Goal: Browse casually

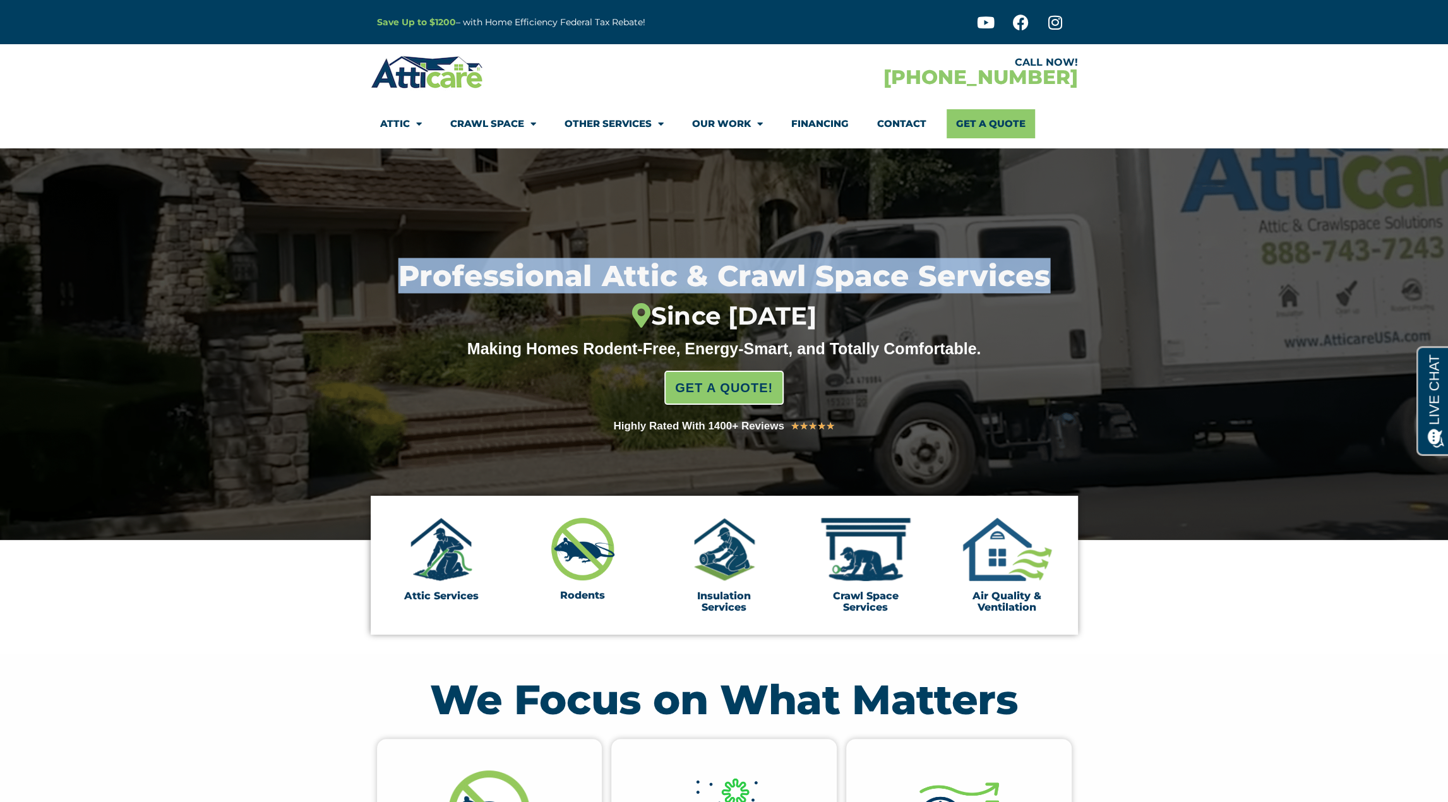
drag, startPoint x: 404, startPoint y: 269, endPoint x: 1106, endPoint y: 274, distance: 701.7
click at [1106, 274] on h1 "Professional Attic & Crawl Space Services Since [DATE]" at bounding box center [724, 295] width 786 height 69
click at [1035, 275] on h1 "Professional Attic & Crawl Space Services Since [DATE]" at bounding box center [724, 295] width 786 height 69
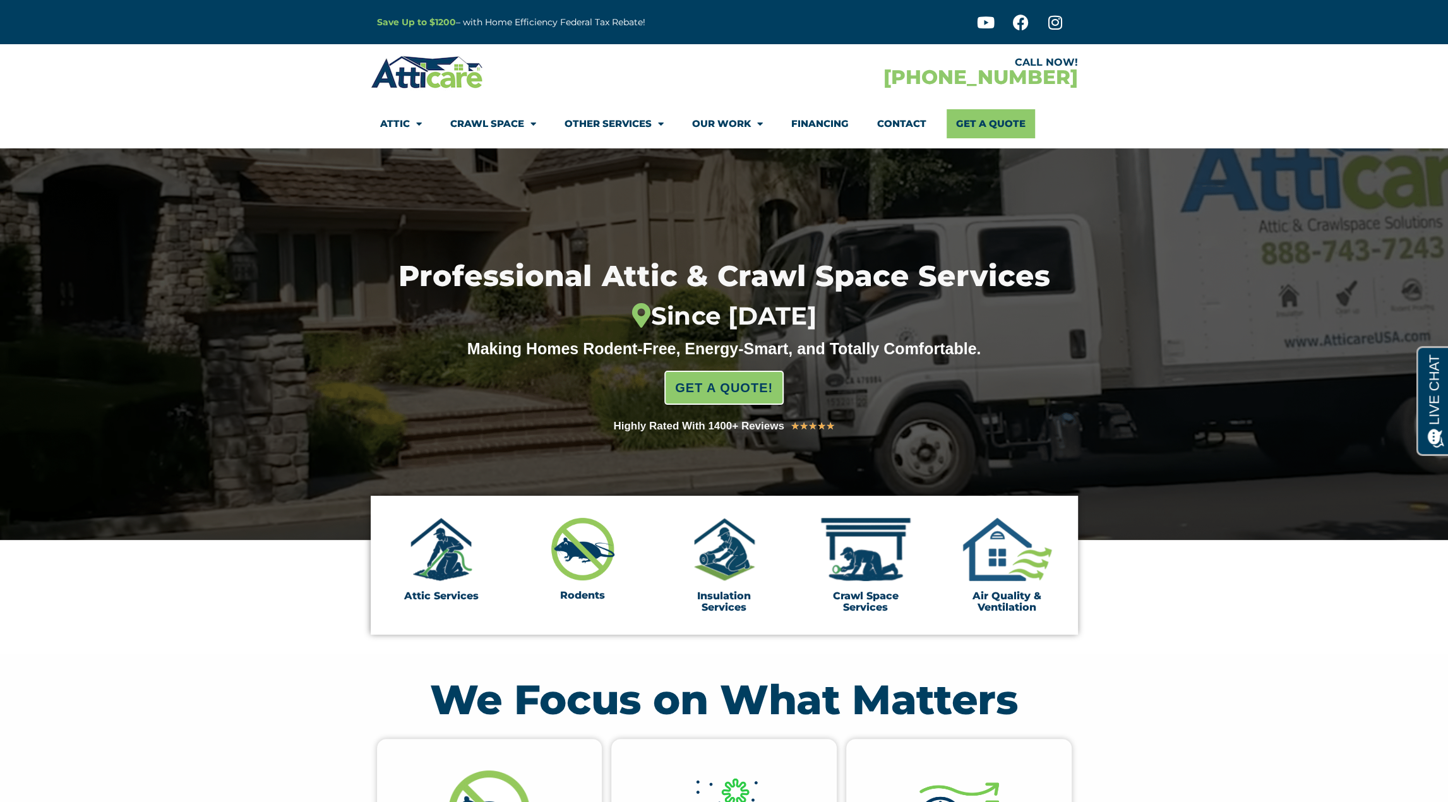
click at [909, 275] on h1 "Professional Attic & Crawl Space Services Since [DATE]" at bounding box center [724, 295] width 786 height 69
click at [0, 0] on div "This transcript will be recorded by Atticare and its affiliates. By using this …" at bounding box center [0, 0] width 0 height 0
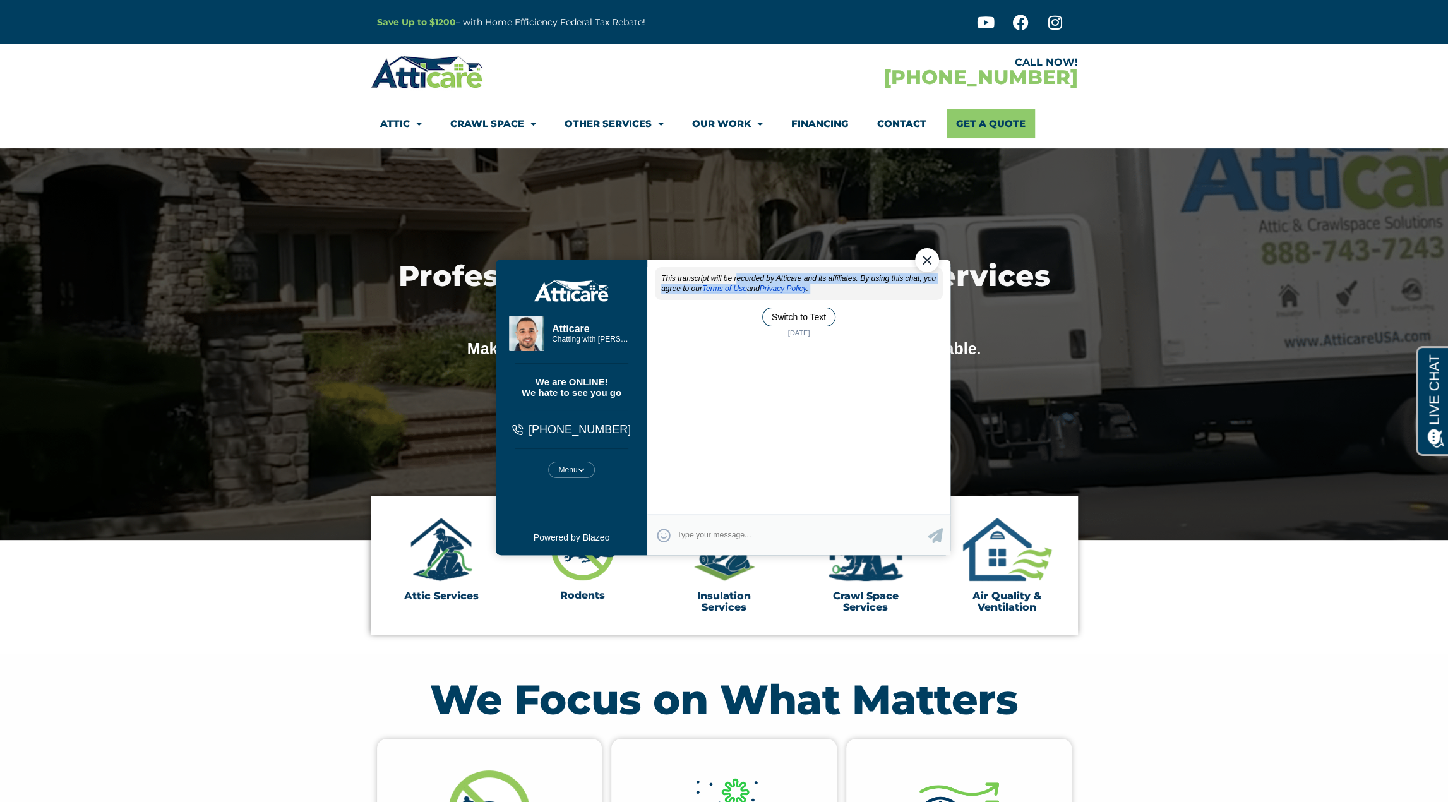
click at [909, 275] on div "This transcript will be recorded by Atticare and its affiliates. By using this …" at bounding box center [798, 283] width 288 height 33
click at [995, 279] on h1 "Professional Attic & Crawl Space Services Since [DATE]" at bounding box center [724, 295] width 786 height 69
drag, startPoint x: 923, startPoint y: 261, endPoint x: 1407, endPoint y: 479, distance: 530.0
click at [923, 261] on div "Close Chat" at bounding box center [927, 260] width 24 height 24
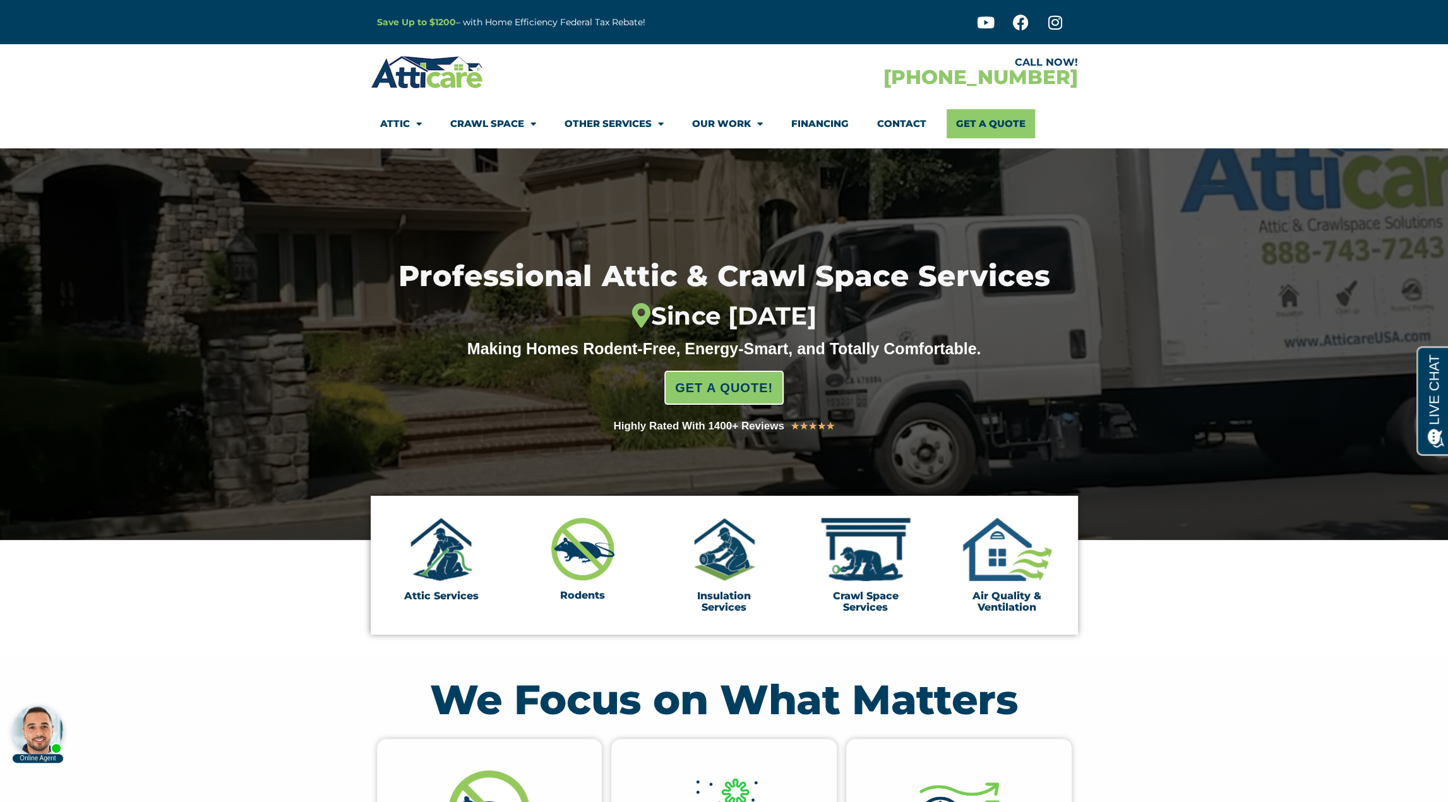
click at [753, 284] on h1 "Professional Attic & Crawl Space Services Since [DATE]" at bounding box center [724, 295] width 786 height 69
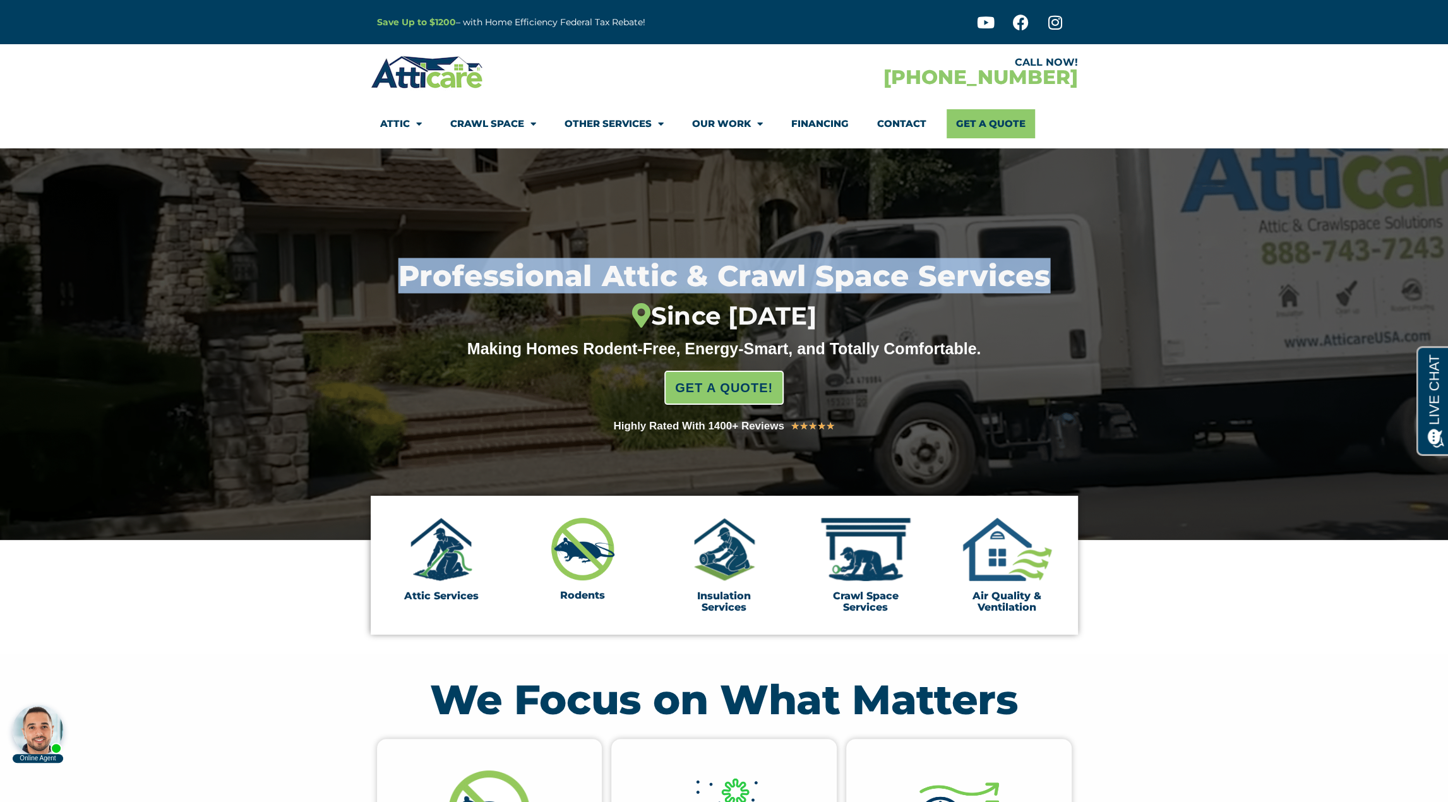
click at [753, 284] on h1 "Professional Attic & Crawl Space Services Since [DATE]" at bounding box center [724, 295] width 786 height 69
click at [728, 274] on h1 "Professional Attic & Crawl Space Services Since [DATE]" at bounding box center [724, 295] width 786 height 69
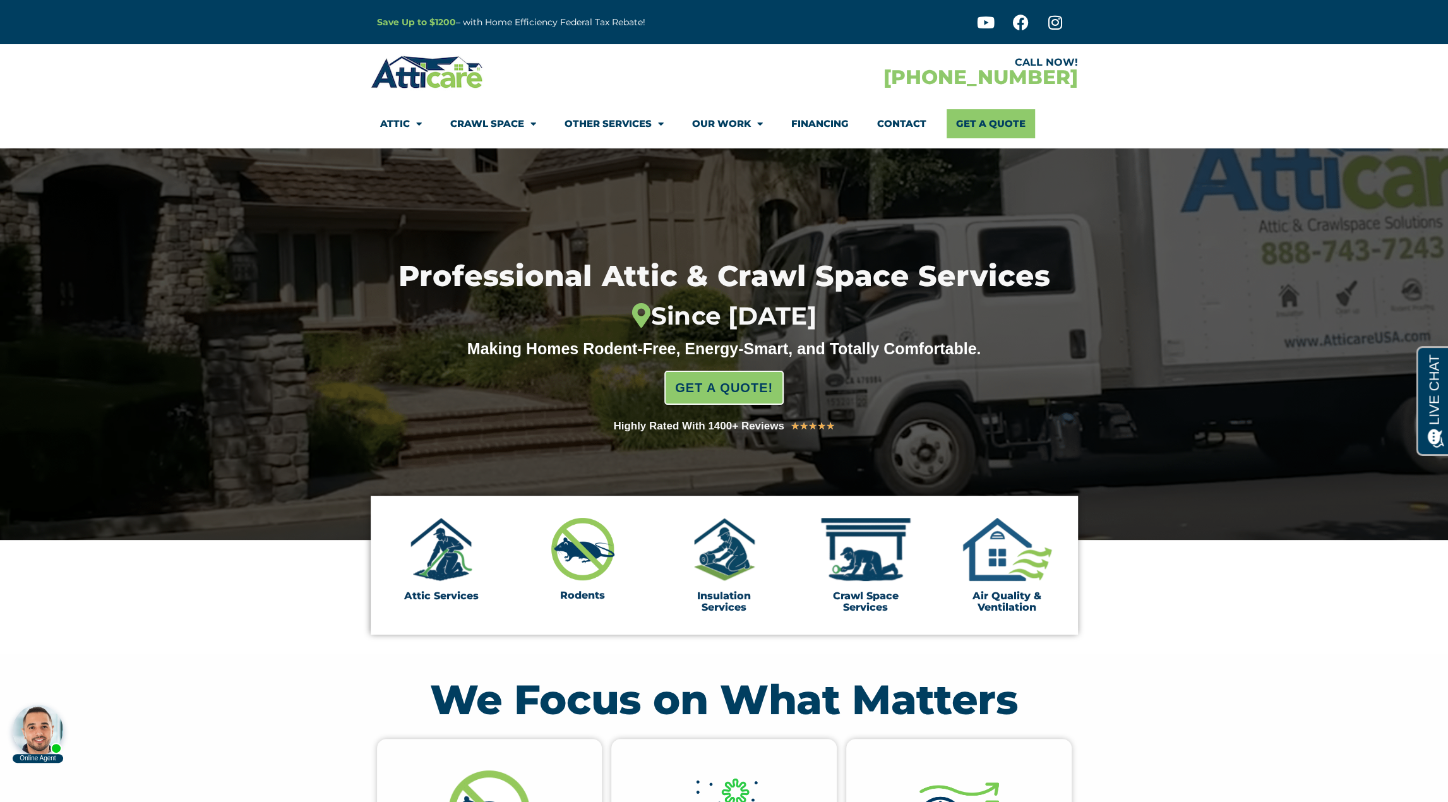
click at [692, 273] on h1 "Professional Attic & Crawl Space Services Since [DATE]" at bounding box center [724, 295] width 786 height 69
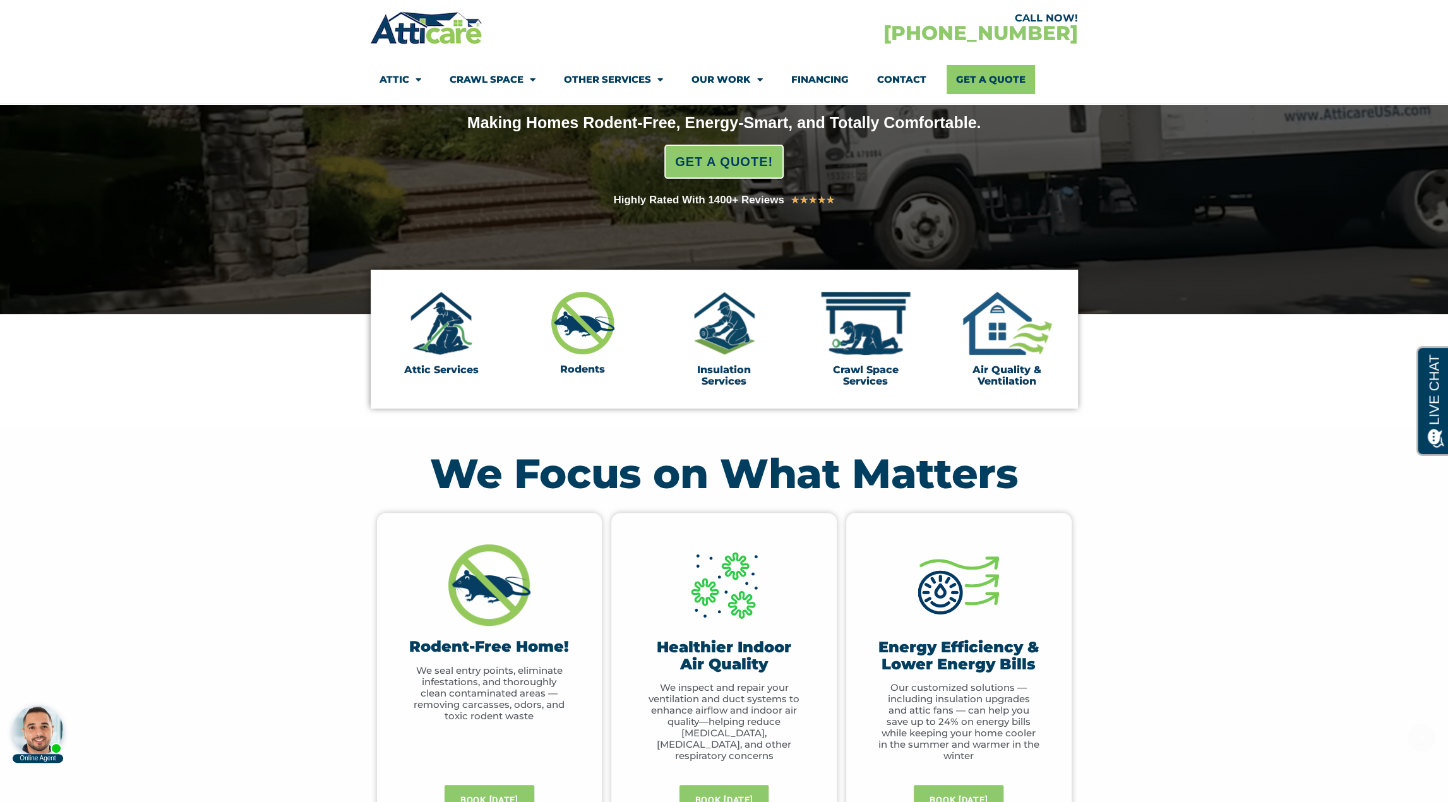
scroll to position [253, 0]
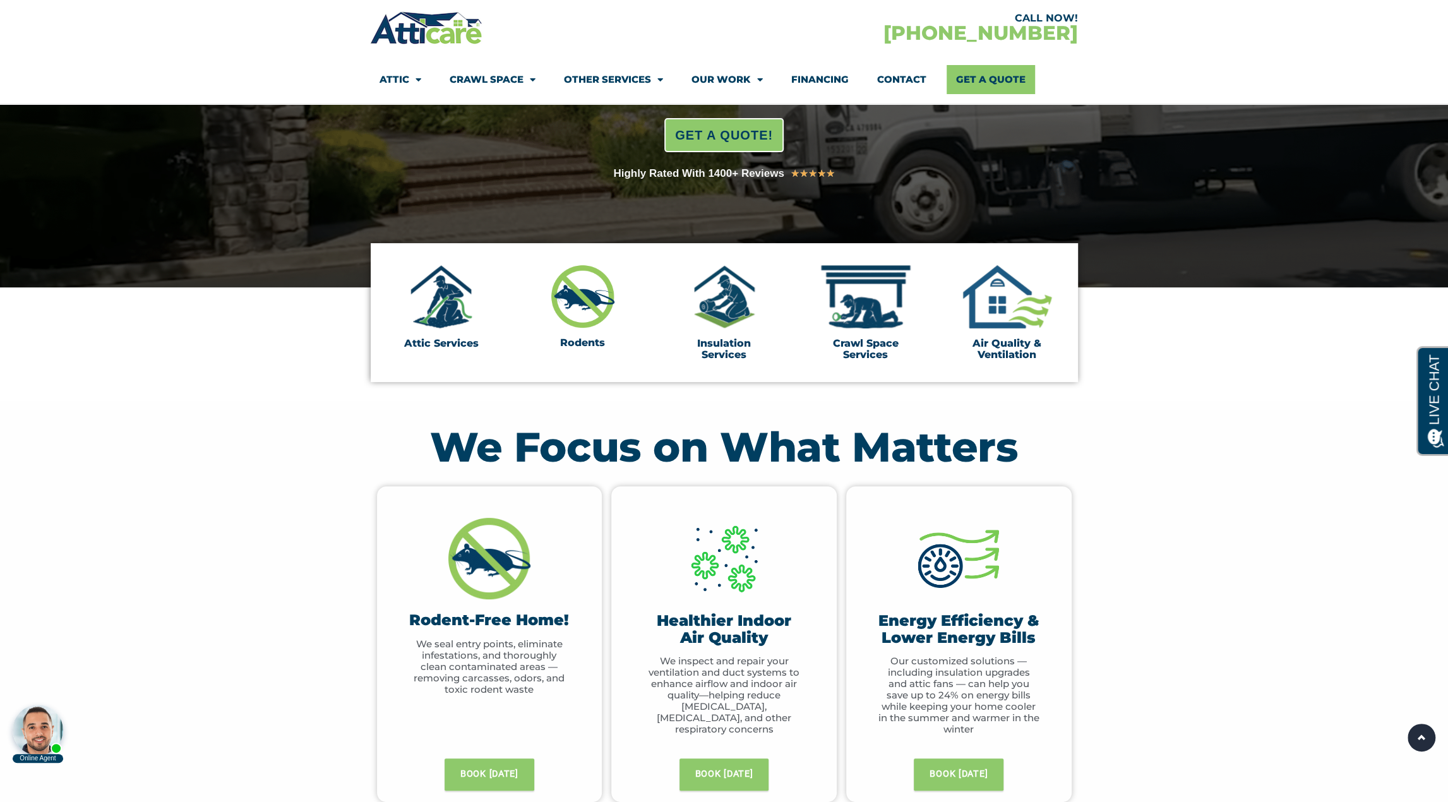
click at [726, 438] on h2 "We Focus on What Matters" at bounding box center [724, 446] width 695 height 41
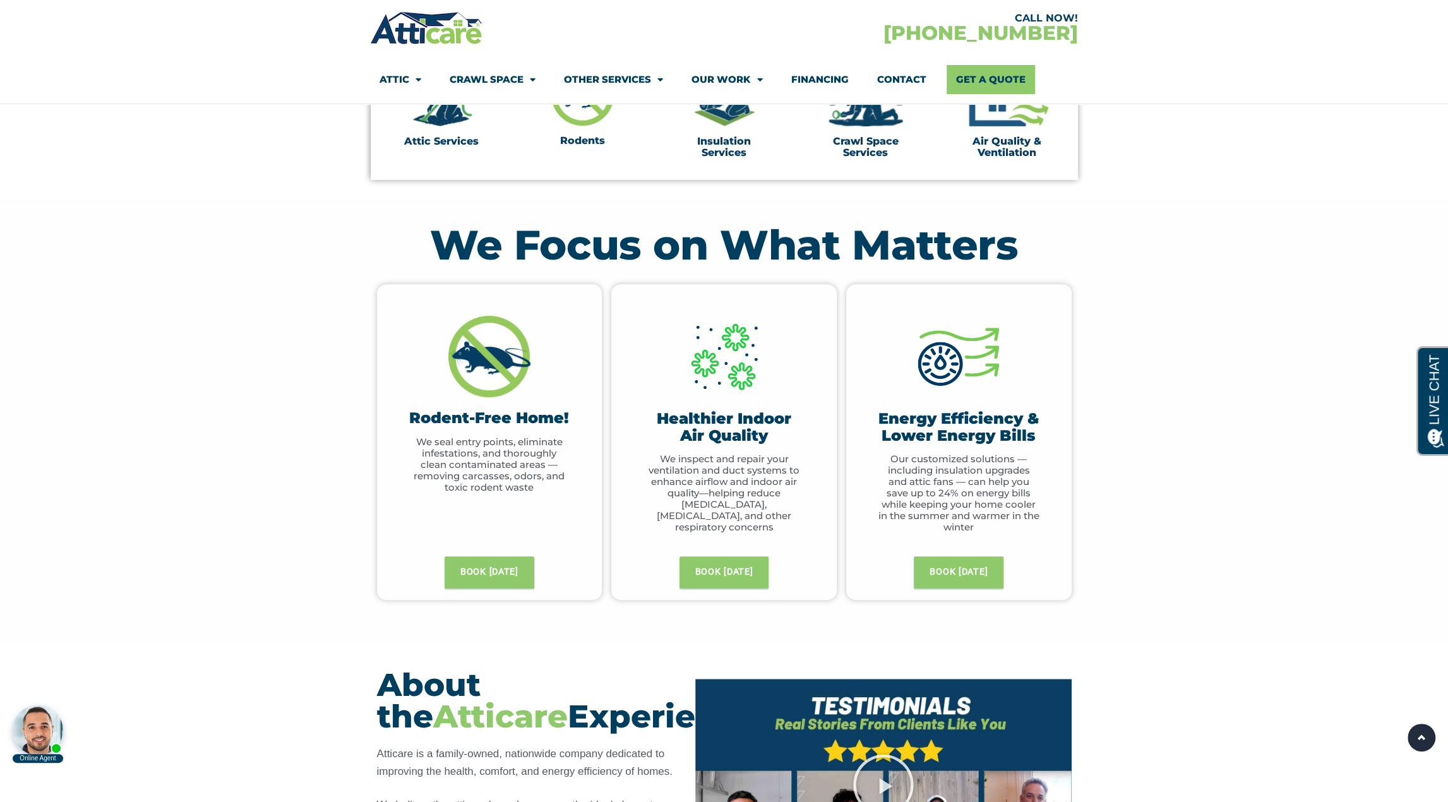
scroll to position [568, 0]
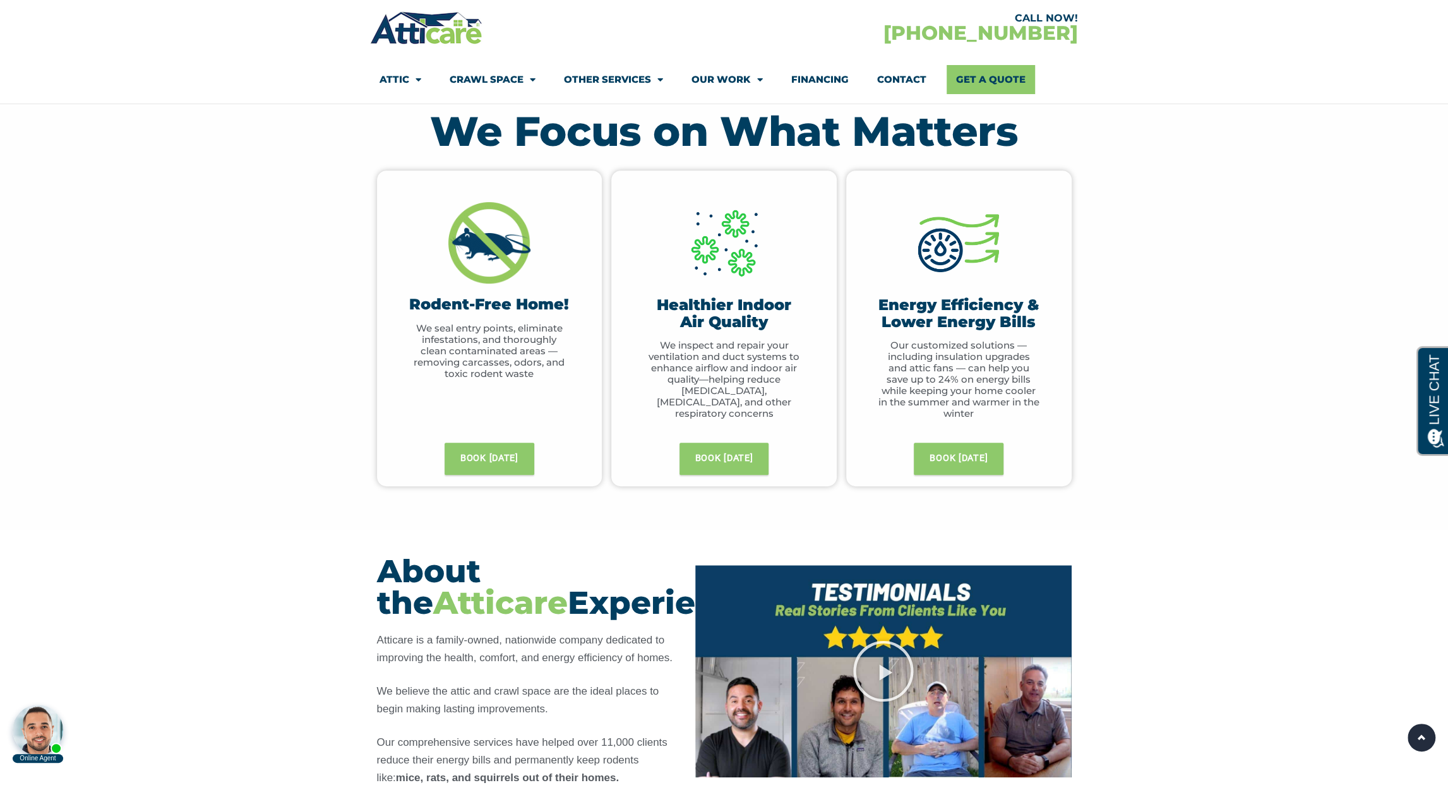
click at [312, 343] on section "We Focus on What Matters Rodent-Free Home! We seal entry points, eliminate infe…" at bounding box center [724, 307] width 1448 height 445
click at [290, 338] on section "We Focus on What Matters Rodent-Free Home! We seal entry points, eliminate infe…" at bounding box center [724, 307] width 1448 height 445
click at [312, 319] on section "We Focus on What Matters Rodent-Free Home! We seal entry points, eliminate infe…" at bounding box center [724, 307] width 1448 height 445
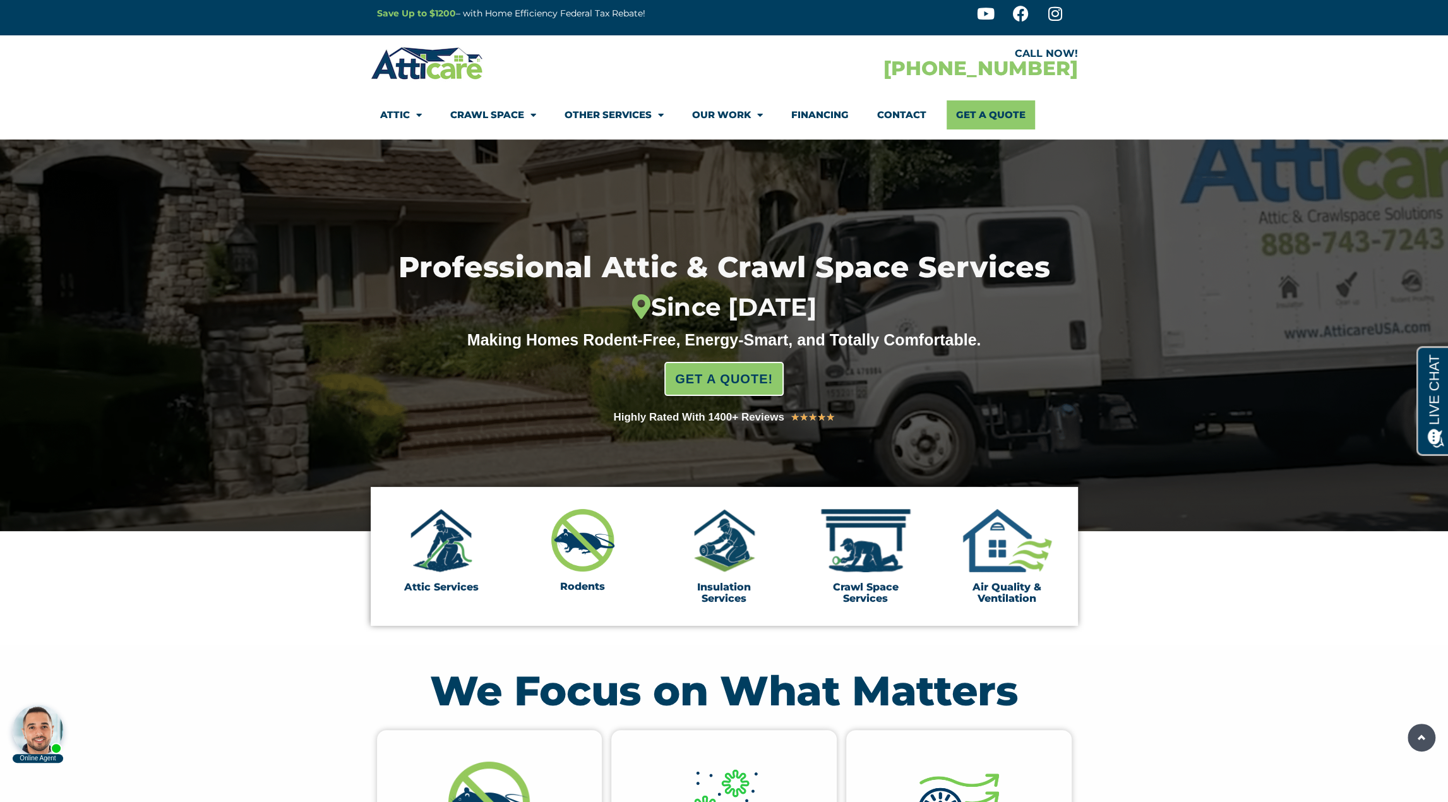
scroll to position [0, 0]
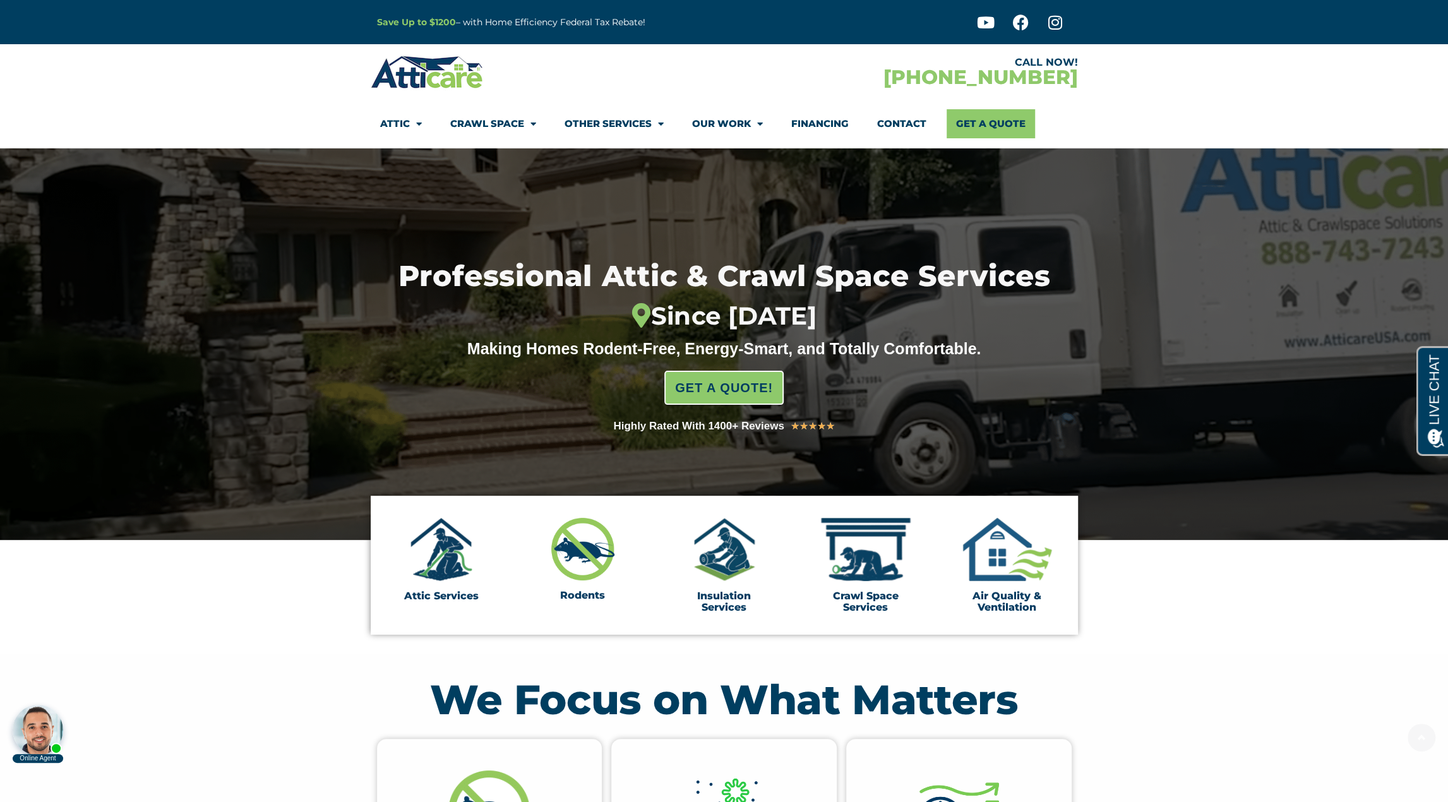
click at [217, 450] on div at bounding box center [724, 344] width 1448 height 392
click at [400, 275] on h1 "Professional Attic & Crawl Space Services Since [DATE]" at bounding box center [724, 295] width 786 height 69
